Goal: Find specific page/section: Find specific page/section

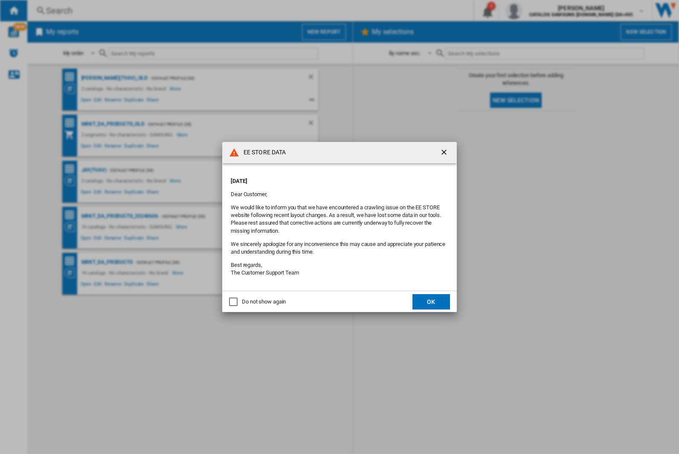
click at [94, 170] on div "EE STORE DATA Thursday, October 02, 2025 Dear Customer, We would like to inform…" at bounding box center [339, 227] width 679 height 454
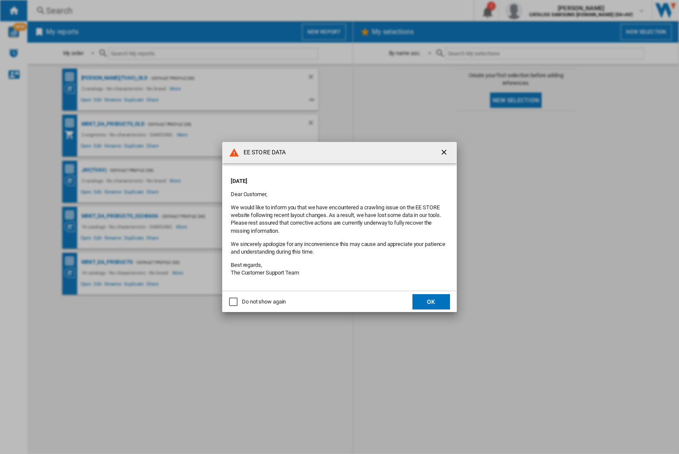
click at [94, 170] on div "EE STORE DATA Thursday, October 02, 2025 Dear Customer, We would like to inform…" at bounding box center [339, 227] width 679 height 454
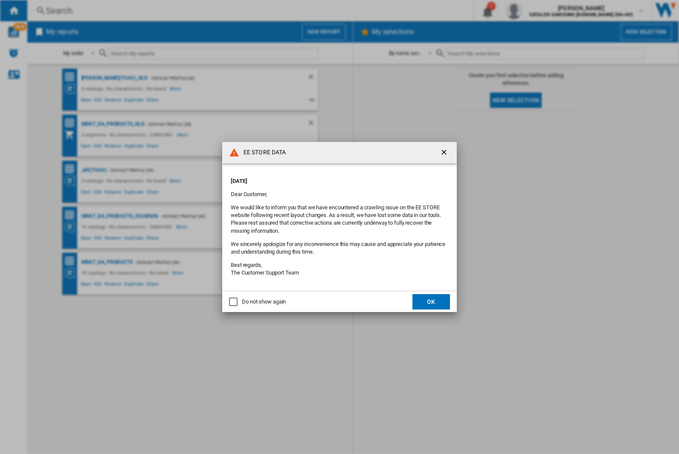
click at [94, 170] on div "EE STORE DATA Thursday, October 02, 2025 Dear Customer, We would like to inform…" at bounding box center [339, 227] width 679 height 454
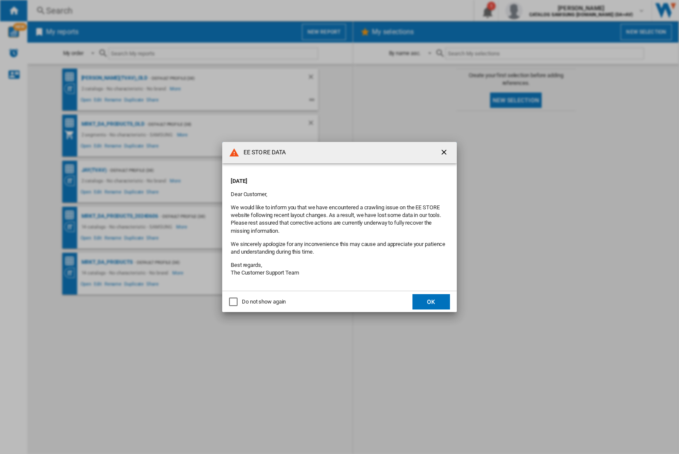
click at [94, 170] on div "EE STORE DATA Thursday, October 02, 2025 Dear Customer, We would like to inform…" at bounding box center [339, 227] width 679 height 454
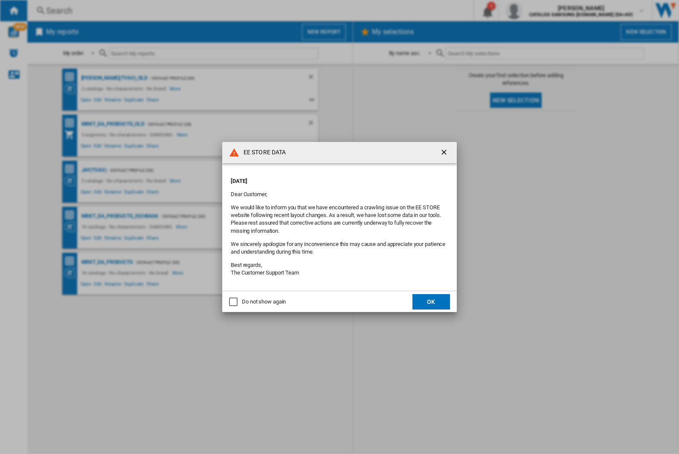
click at [94, 170] on div "EE STORE DATA Thursday, October 02, 2025 Dear Customer, We would like to inform…" at bounding box center [339, 227] width 679 height 454
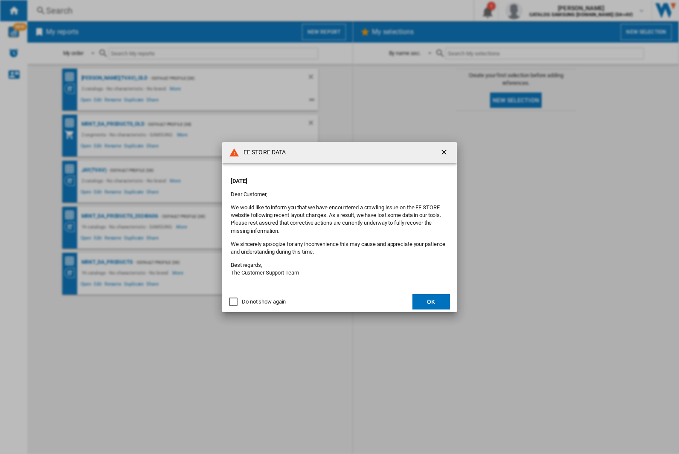
click at [94, 170] on div "EE STORE DATA Thursday, October 02, 2025 Dear Customer, We would like to inform…" at bounding box center [339, 227] width 679 height 454
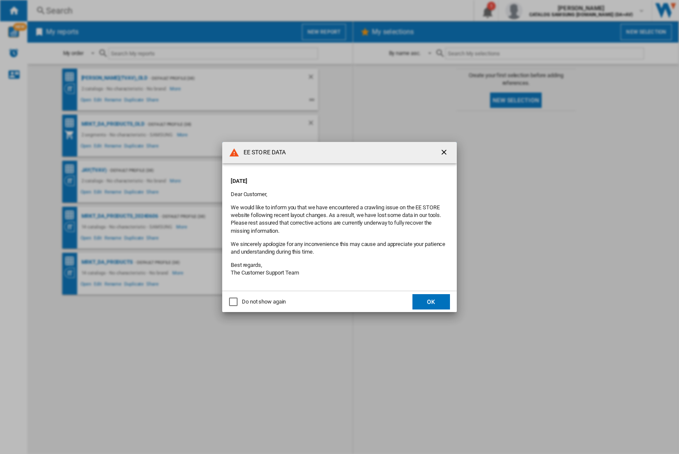
click at [94, 170] on div "EE STORE DATA Thursday, October 02, 2025 Dear Customer, We would like to inform…" at bounding box center [339, 227] width 679 height 454
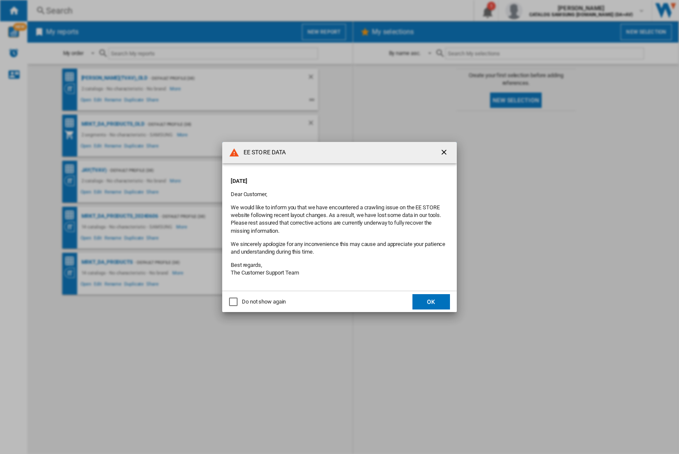
click at [94, 170] on div "EE STORE DATA Thursday, October 02, 2025 Dear Customer, We would like to inform…" at bounding box center [339, 227] width 679 height 454
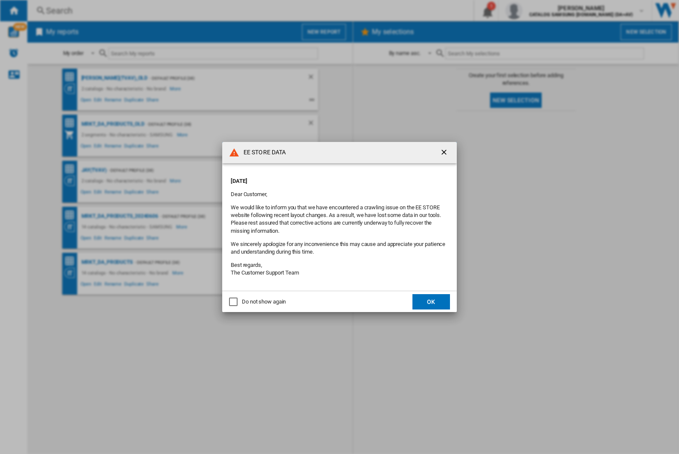
click at [94, 170] on div "EE STORE DATA Thursday, October 02, 2025 Dear Customer, We would like to inform…" at bounding box center [339, 227] width 679 height 454
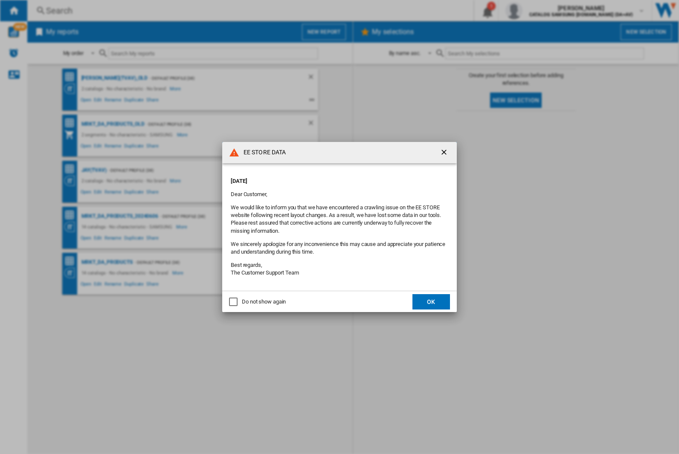
click at [94, 170] on div "EE STORE DATA Thursday, October 02, 2025 Dear Customer, We would like to inform…" at bounding box center [339, 227] width 679 height 454
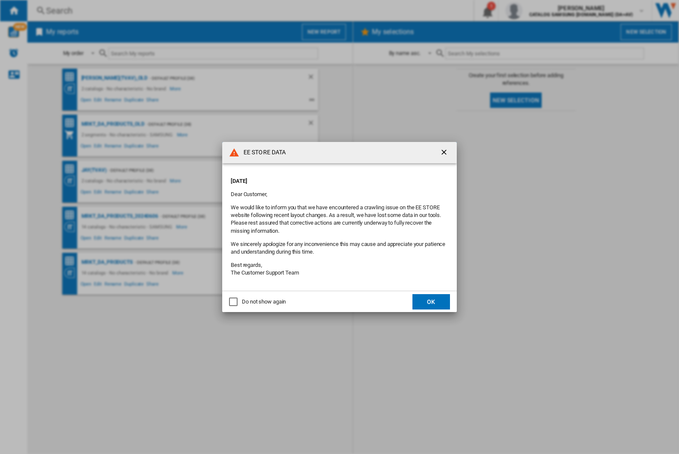
click at [94, 170] on div "EE STORE DATA Thursday, October 02, 2025 Dear Customer, We would like to inform…" at bounding box center [339, 227] width 679 height 454
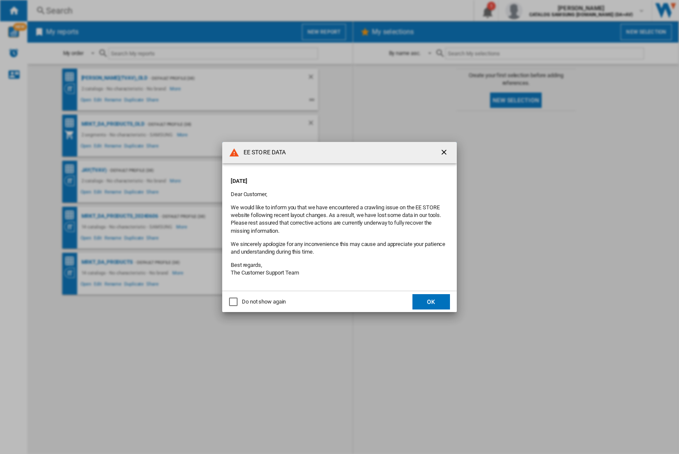
click at [94, 170] on div "EE STORE DATA Thursday, October 02, 2025 Dear Customer, We would like to inform…" at bounding box center [339, 227] width 679 height 454
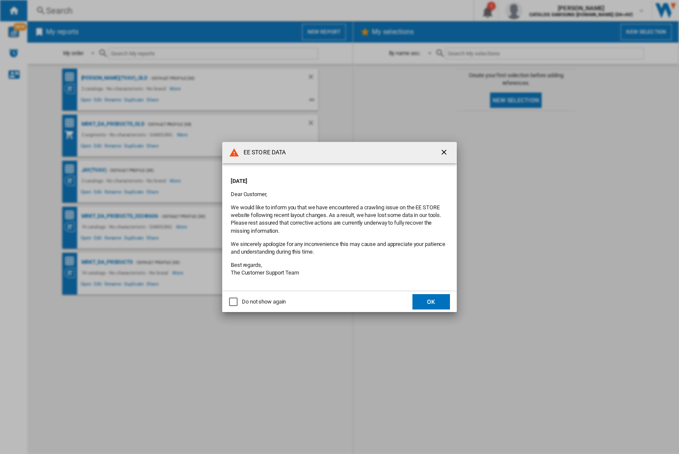
click at [94, 170] on div "EE STORE DATA Thursday, October 02, 2025 Dear Customer, We would like to inform…" at bounding box center [339, 227] width 679 height 454
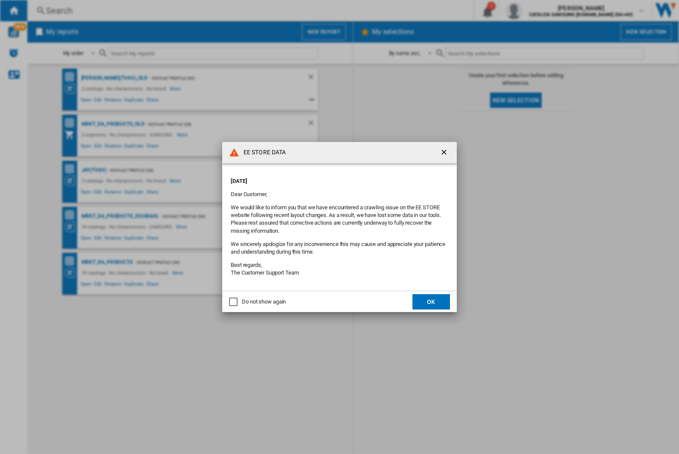
click at [94, 170] on div "EE STORE DATA Thursday, October 02, 2025 Dear Customer, We would like to inform…" at bounding box center [339, 227] width 679 height 454
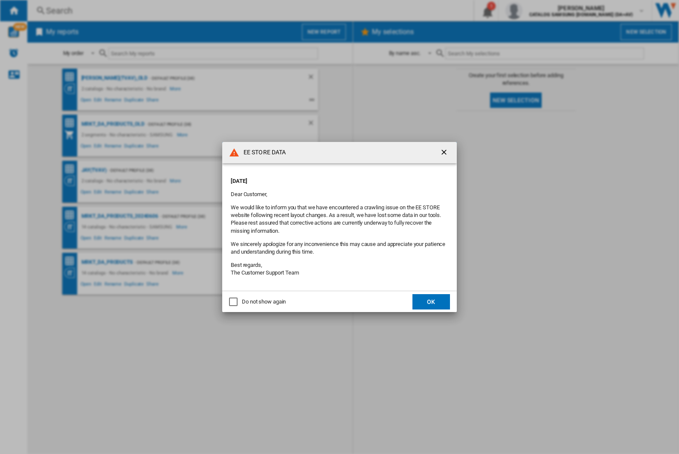
click at [94, 170] on div "EE STORE DATA Thursday, October 02, 2025 Dear Customer, We would like to inform…" at bounding box center [339, 227] width 679 height 454
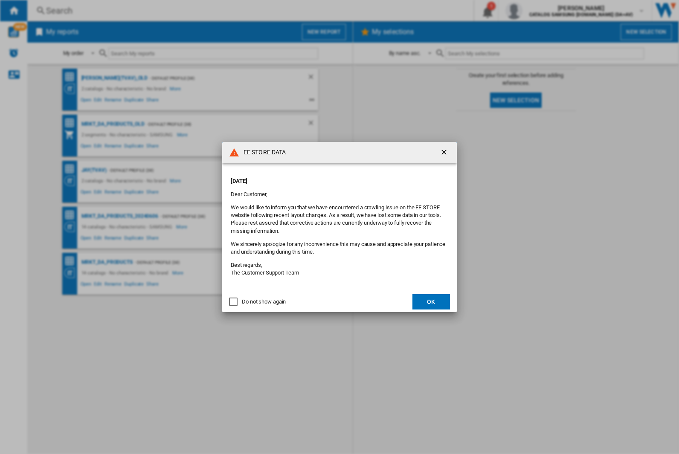
click at [94, 170] on div "EE STORE DATA Thursday, October 02, 2025 Dear Customer, We would like to inform…" at bounding box center [339, 227] width 679 height 454
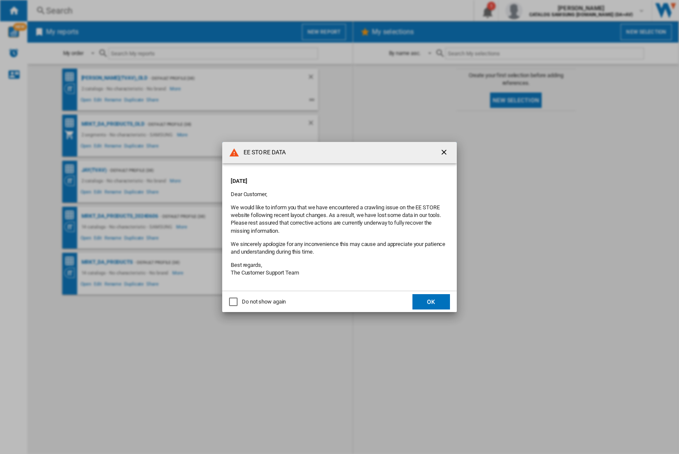
click at [94, 170] on div "EE STORE DATA Thursday, October 02, 2025 Dear Customer, We would like to inform…" at bounding box center [339, 227] width 679 height 454
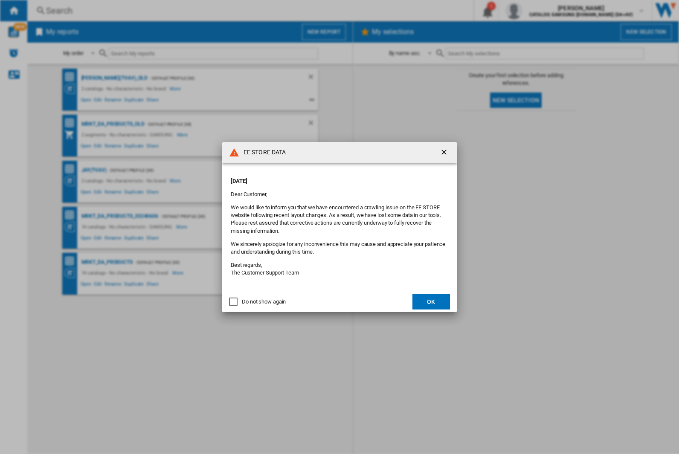
click at [94, 170] on div "EE STORE DATA Thursday, October 02, 2025 Dear Customer, We would like to inform…" at bounding box center [339, 227] width 679 height 454
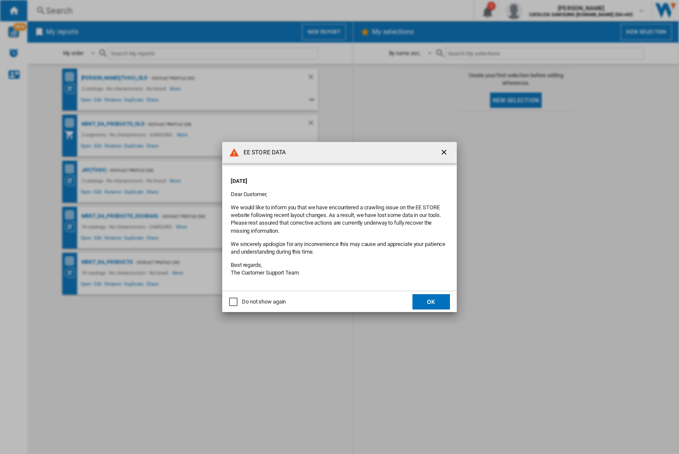
click at [94, 170] on div "EE STORE DATA Thursday, October 02, 2025 Dear Customer, We would like to inform…" at bounding box center [339, 227] width 679 height 454
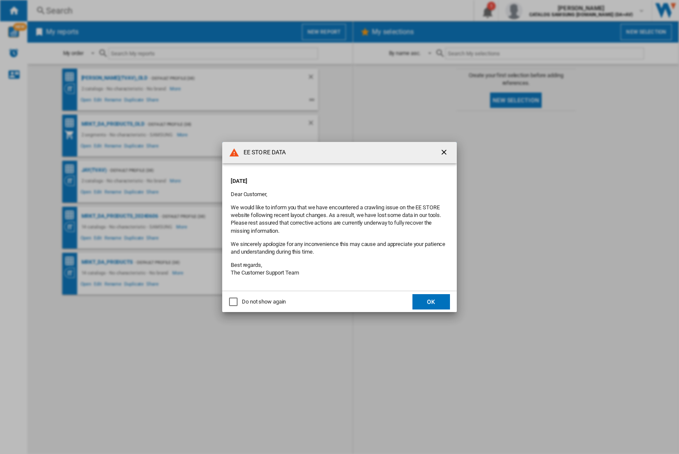
click at [94, 170] on div "EE STORE DATA Thursday, October 02, 2025 Dear Customer, We would like to inform…" at bounding box center [339, 227] width 679 height 454
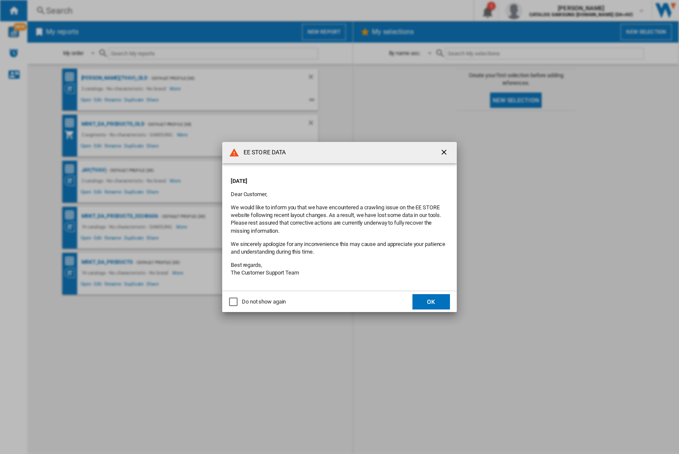
click at [94, 170] on div "EE STORE DATA Thursday, October 02, 2025 Dear Customer, We would like to inform…" at bounding box center [339, 227] width 679 height 454
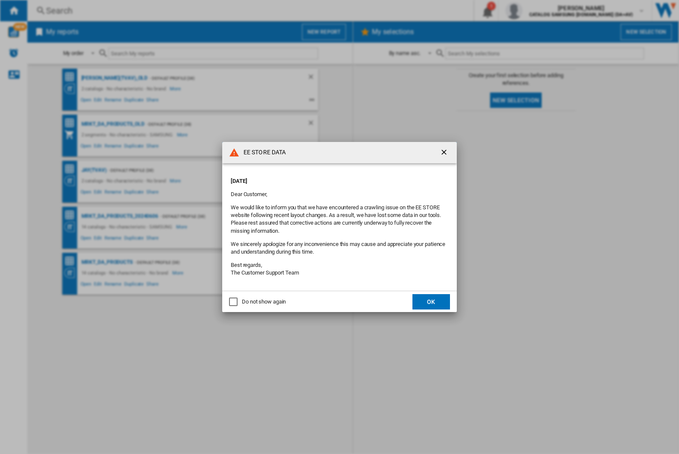
click at [94, 170] on div "EE STORE DATA Thursday, October 02, 2025 Dear Customer, We would like to inform…" at bounding box center [339, 227] width 679 height 454
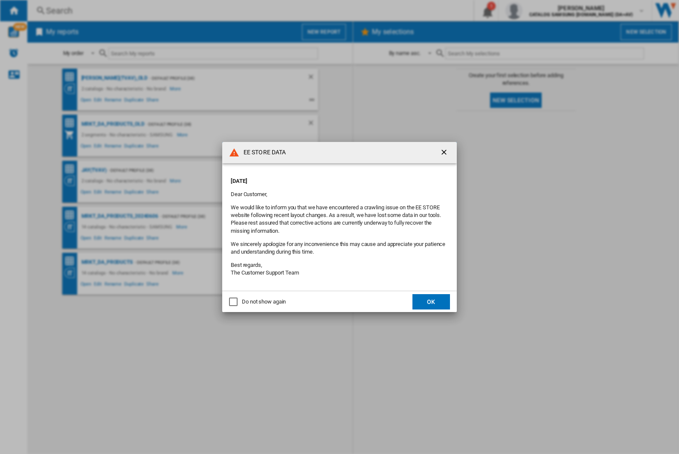
click at [94, 170] on div "EE STORE DATA Thursday, October 02, 2025 Dear Customer, We would like to inform…" at bounding box center [339, 227] width 679 height 454
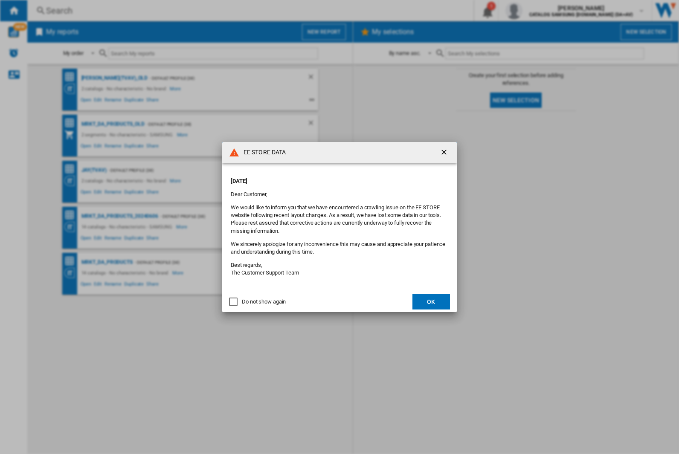
click at [94, 170] on div "EE STORE DATA Thursday, October 02, 2025 Dear Customer, We would like to inform…" at bounding box center [339, 227] width 679 height 454
